Goal: Task Accomplishment & Management: Manage account settings

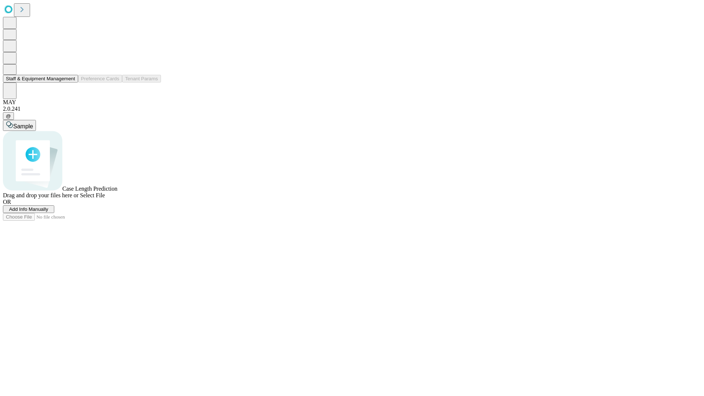
click at [70, 82] on button "Staff & Equipment Management" at bounding box center [40, 79] width 75 height 8
